Goal: Find specific page/section: Find specific page/section

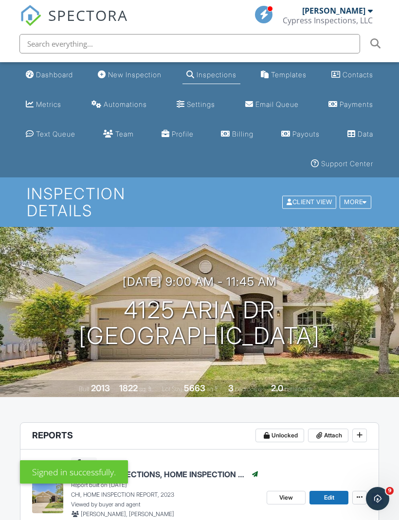
click at [43, 71] on div "Dashboard" at bounding box center [54, 74] width 37 height 8
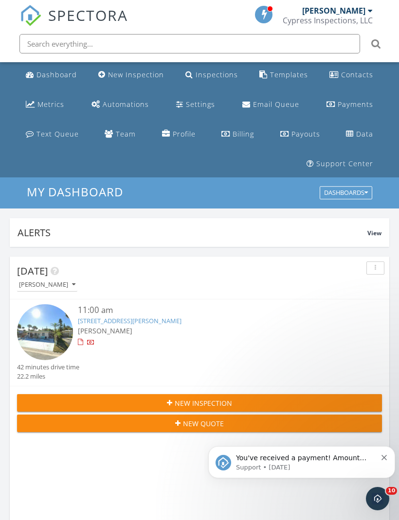
click at [62, 39] on input "text" at bounding box center [189, 43] width 340 height 19
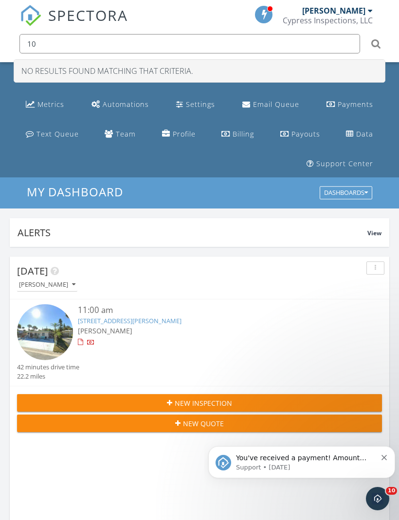
type input "1"
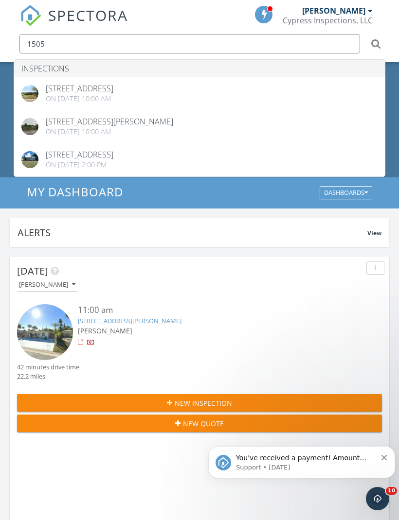
type input "1505"
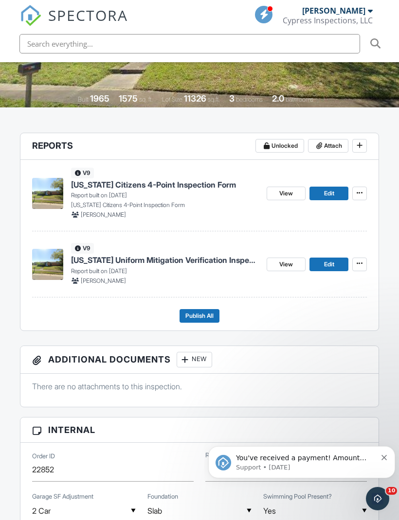
scroll to position [307, 0]
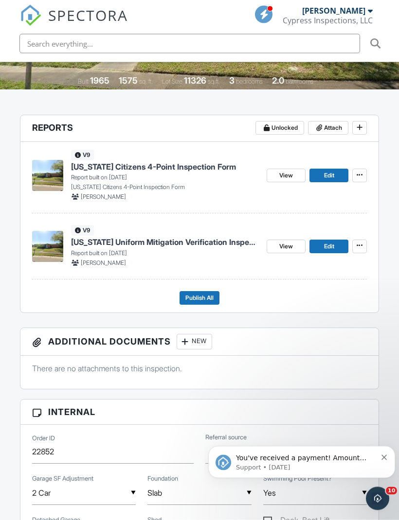
click at [271, 174] on link "View" at bounding box center [285, 176] width 39 height 14
click at [285, 174] on span "View" at bounding box center [286, 176] width 14 height 10
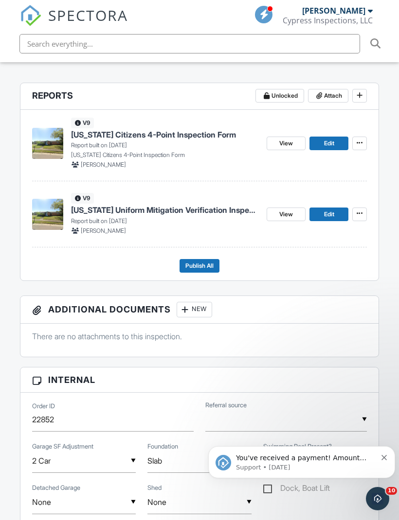
click at [285, 211] on span "View" at bounding box center [286, 214] width 14 height 10
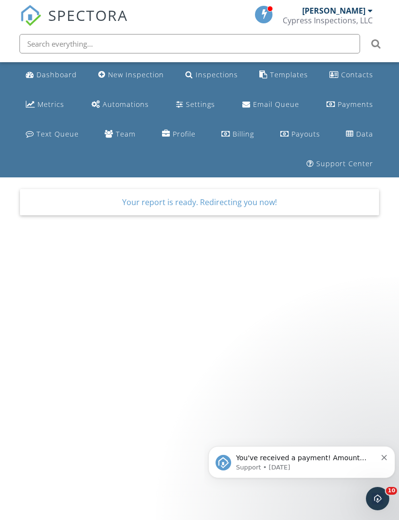
click at [48, 75] on div "Dashboard" at bounding box center [56, 74] width 40 height 9
